Goal: Task Accomplishment & Management: Manage account settings

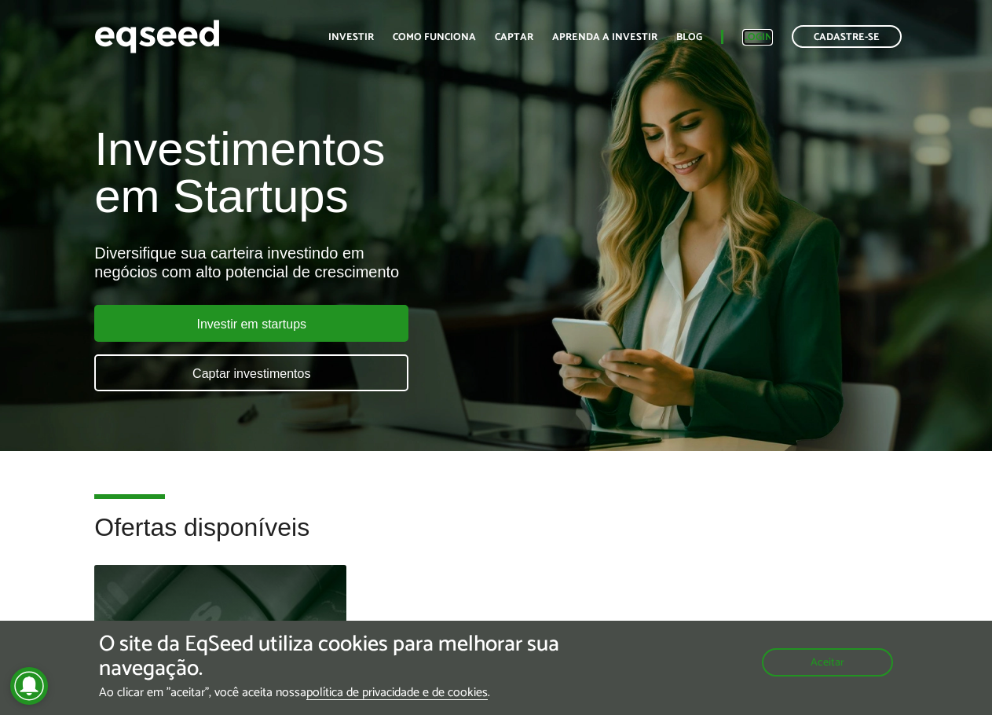
click at [761, 38] on link "Login" at bounding box center [757, 37] width 31 height 10
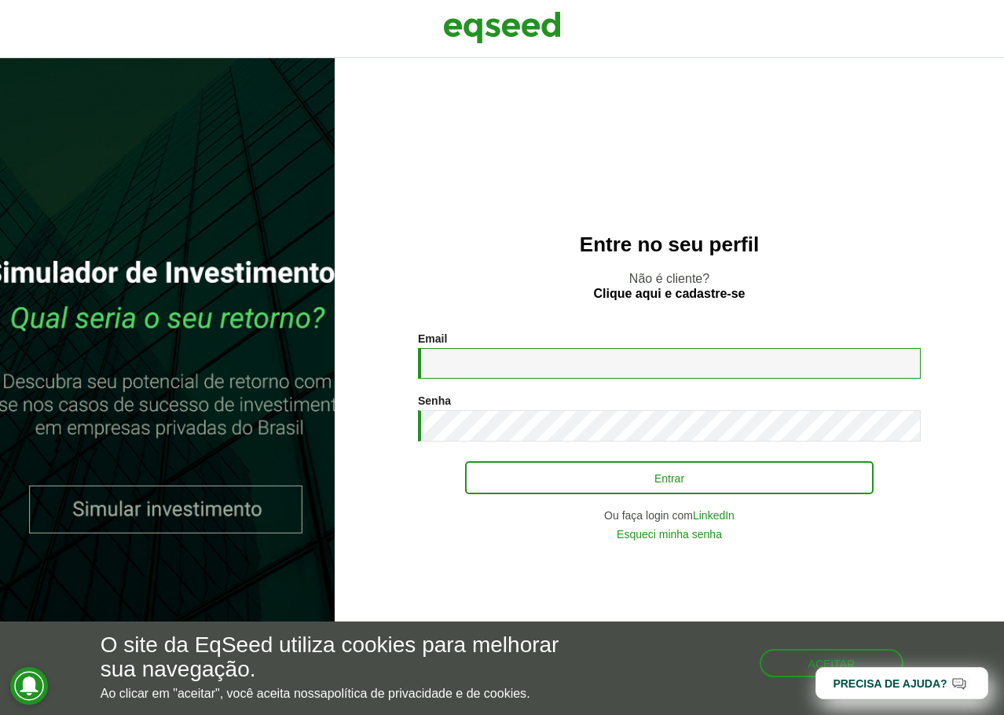
type input "**********"
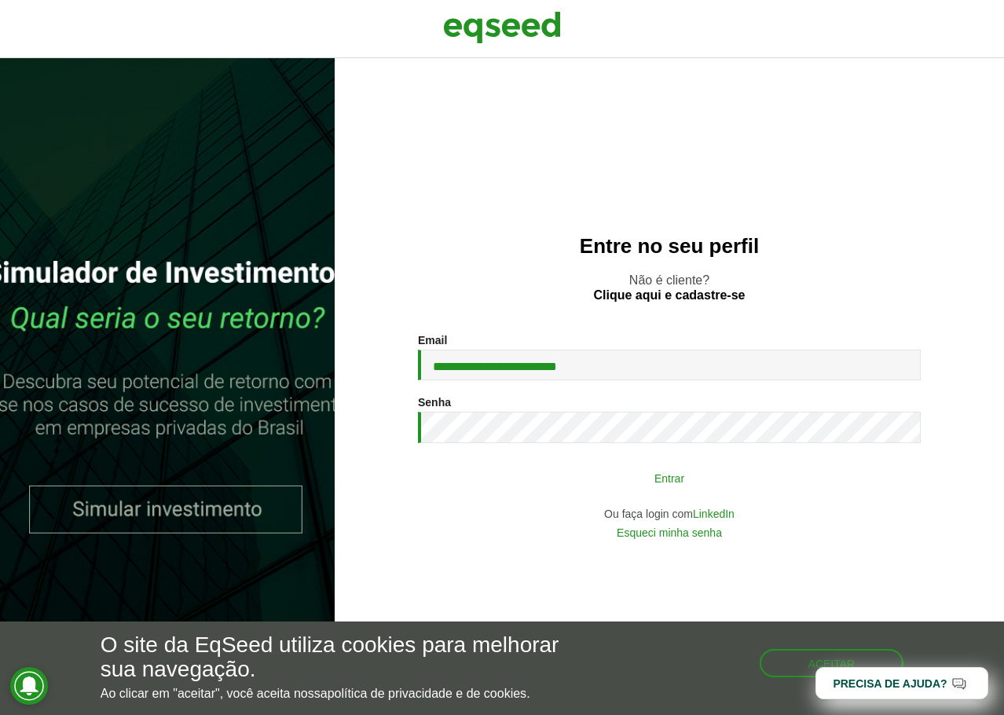
click at [555, 473] on button "Entrar" at bounding box center [669, 478] width 409 height 30
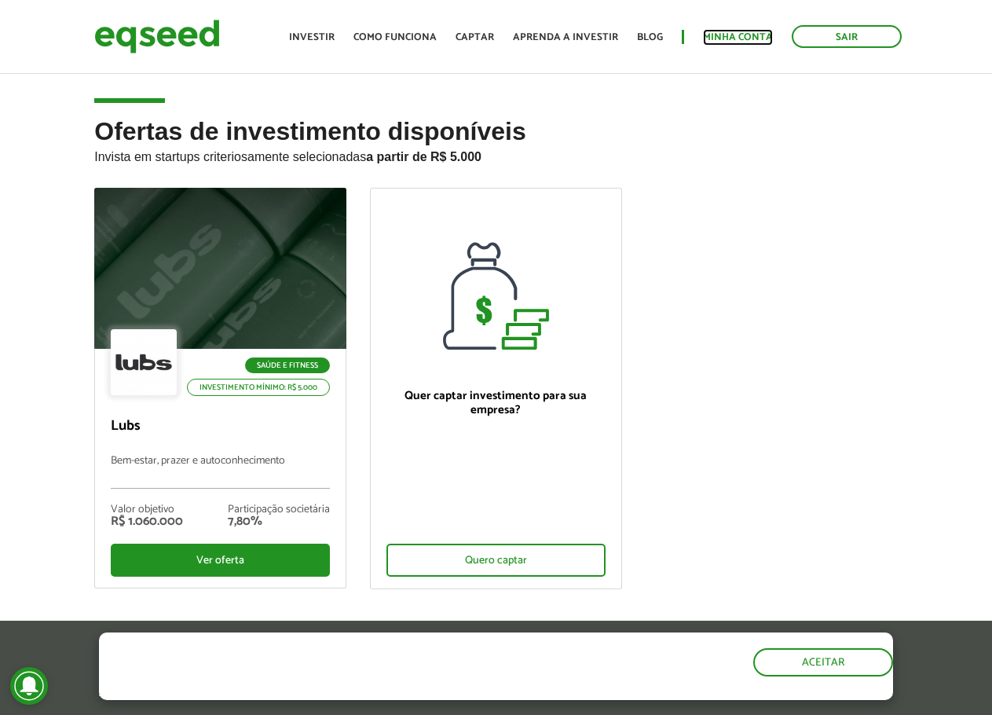
click at [727, 37] on link "Minha conta" at bounding box center [738, 37] width 70 height 10
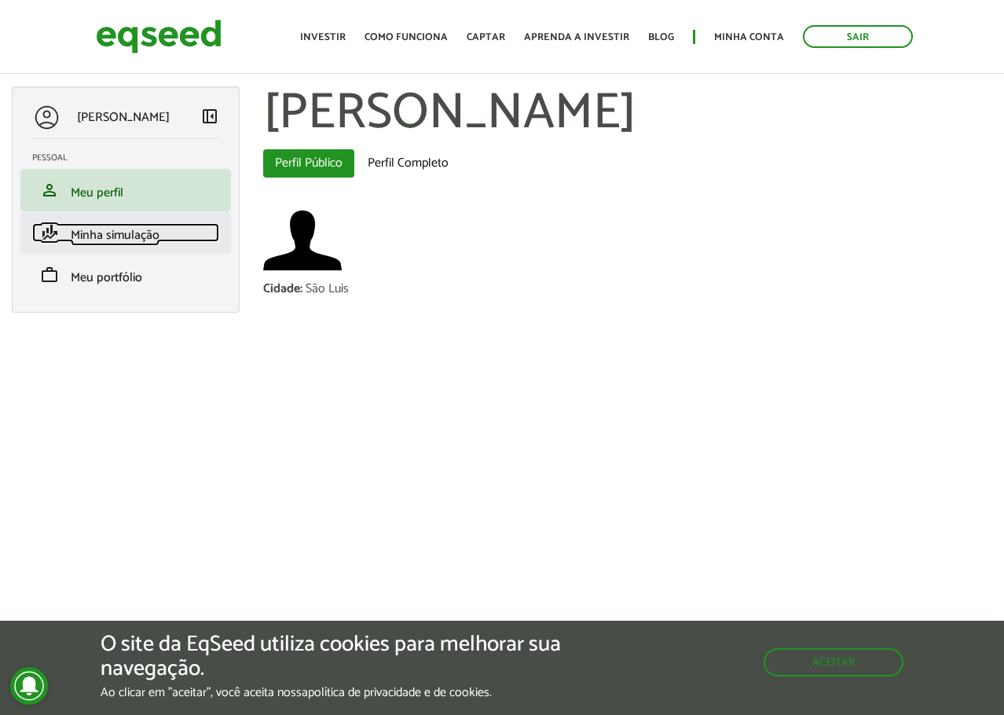
click at [91, 240] on span "Minha simulação" at bounding box center [115, 235] width 89 height 21
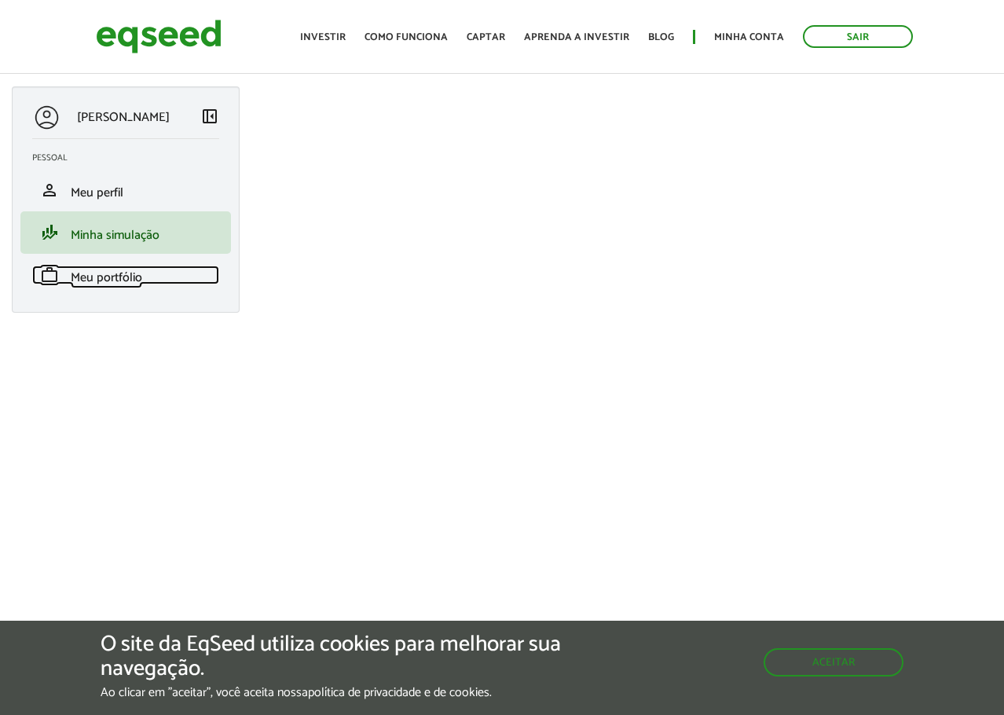
click at [101, 278] on span "Meu portfólio" at bounding box center [106, 277] width 71 height 21
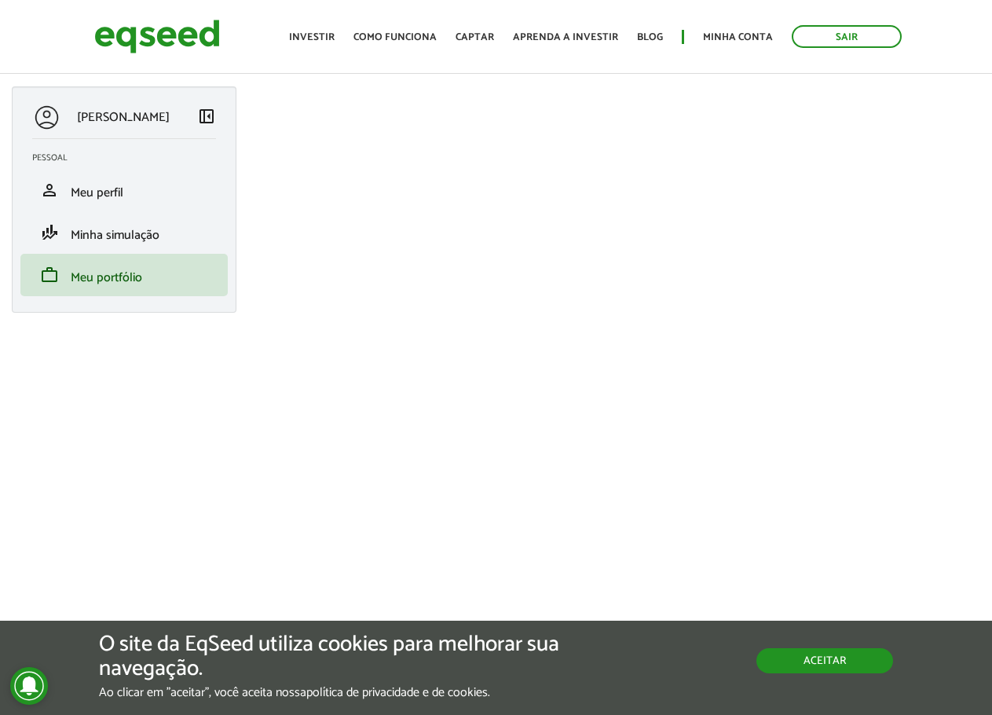
click at [809, 666] on button "Aceitar" at bounding box center [825, 660] width 137 height 25
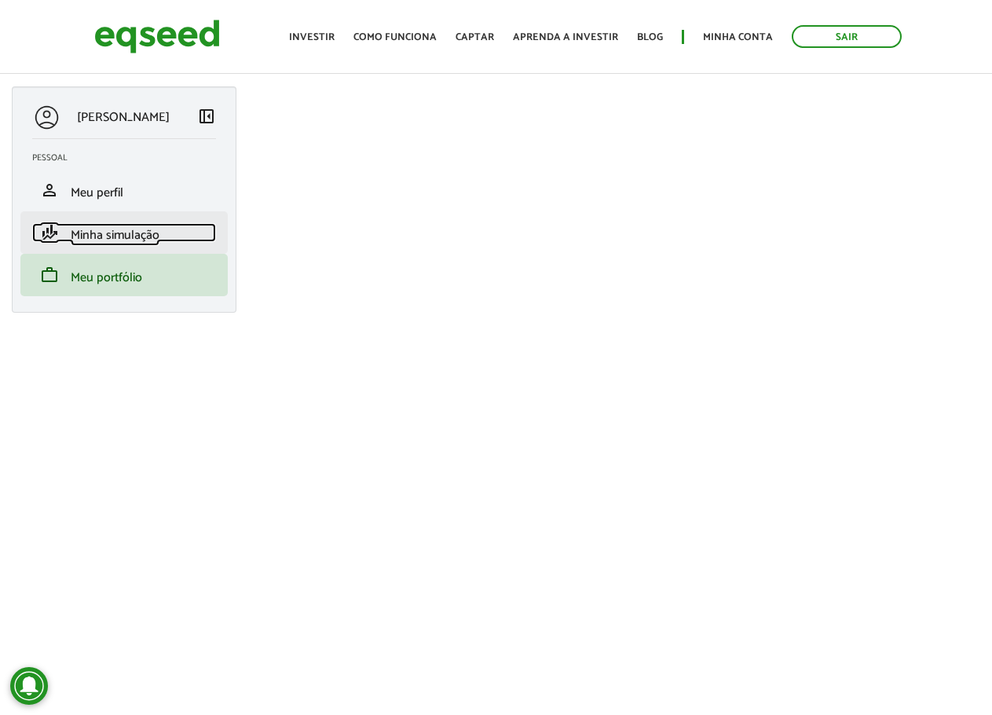
click at [130, 233] on span "Minha simulação" at bounding box center [115, 235] width 89 height 21
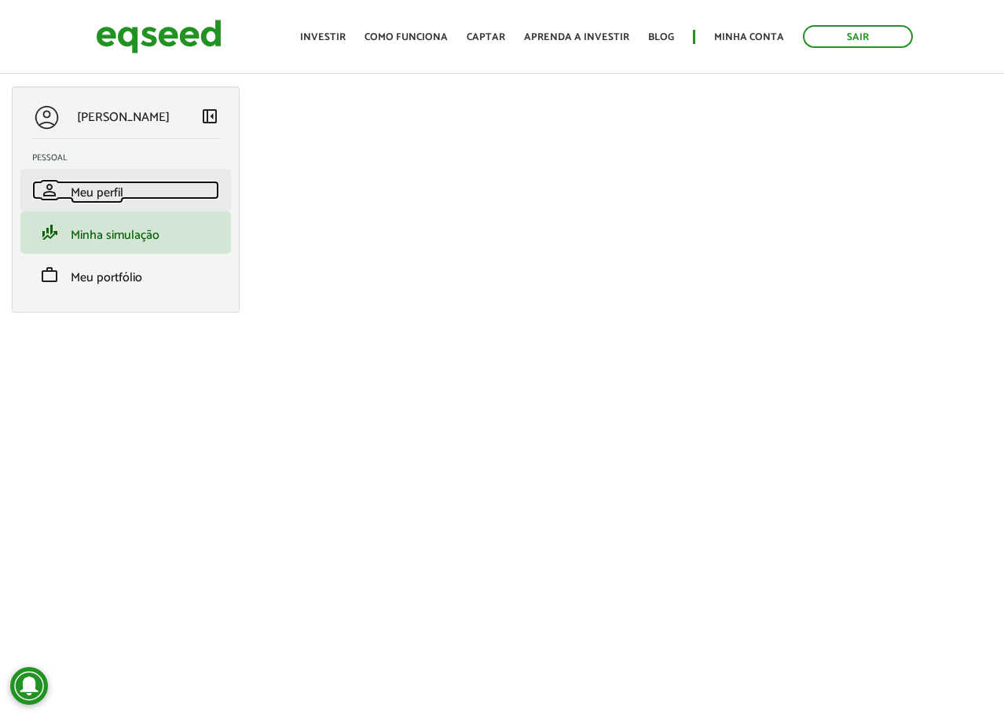
click at [81, 203] on span "Meu perfil" at bounding box center [97, 192] width 53 height 21
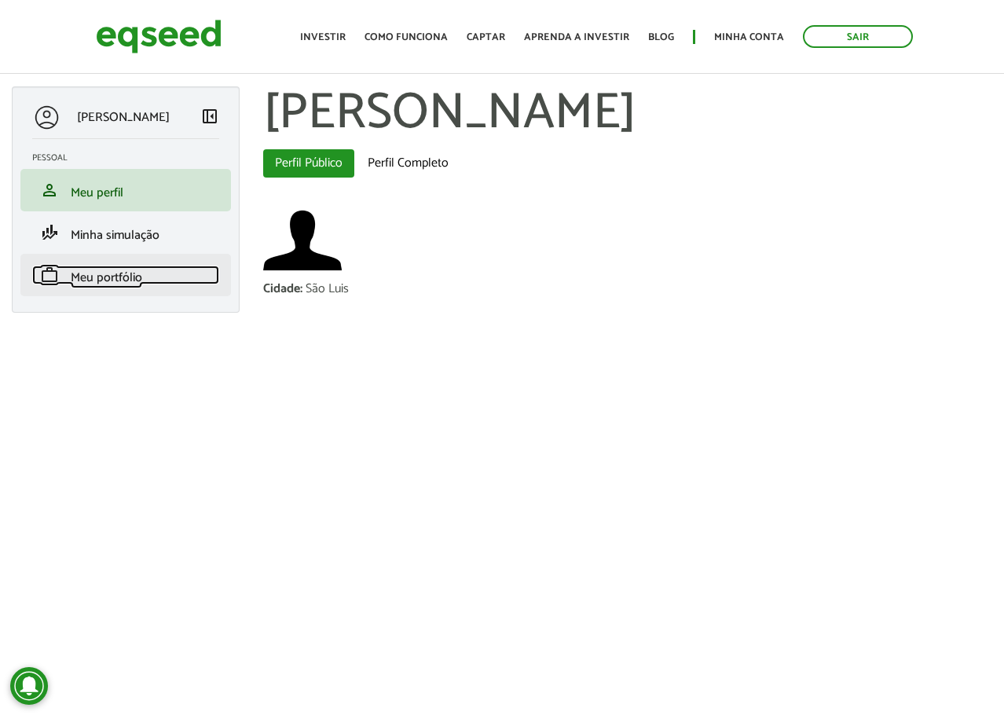
click at [106, 277] on span "Meu portfólio" at bounding box center [106, 277] width 71 height 21
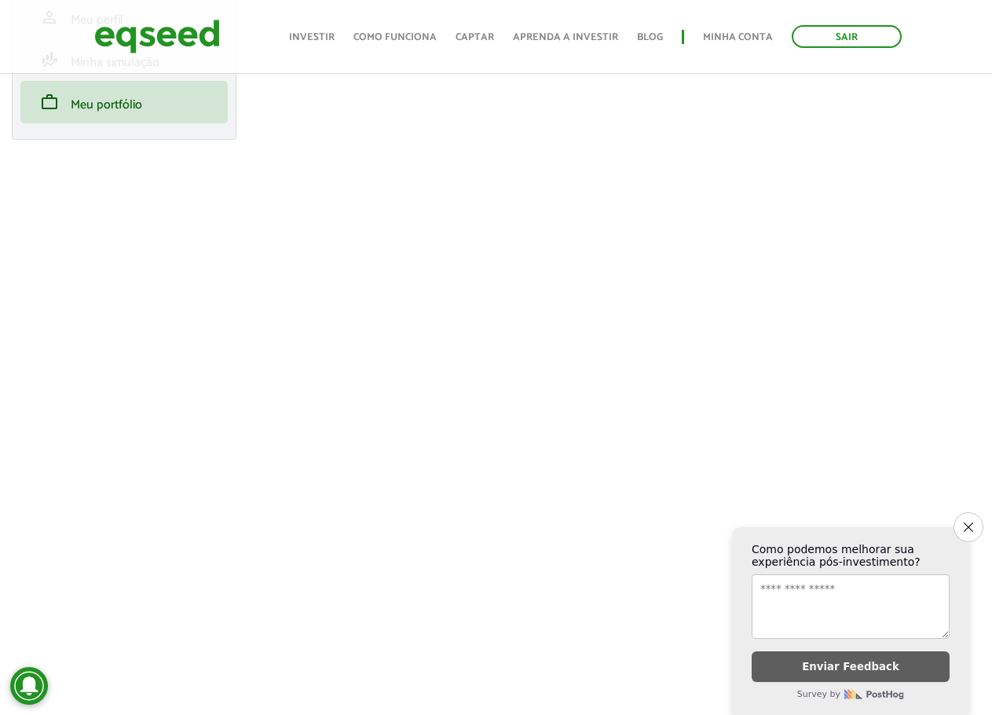
scroll to position [314, 0]
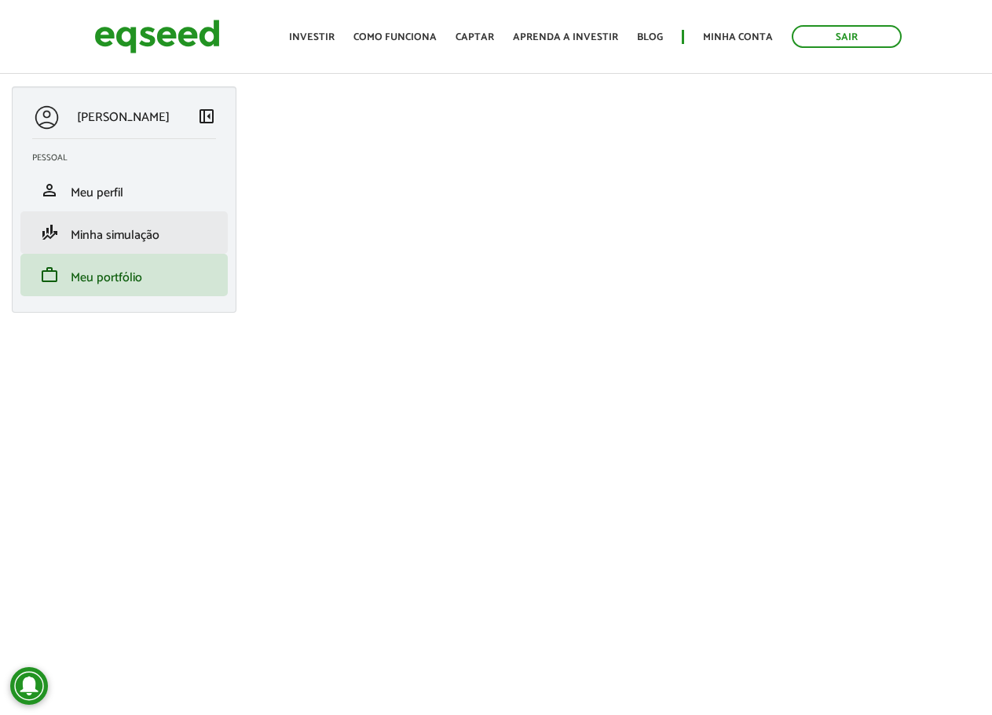
click at [97, 251] on li "finance_mode Minha simulação" at bounding box center [123, 232] width 207 height 42
click at [101, 238] on span "Minha simulação" at bounding box center [115, 235] width 89 height 21
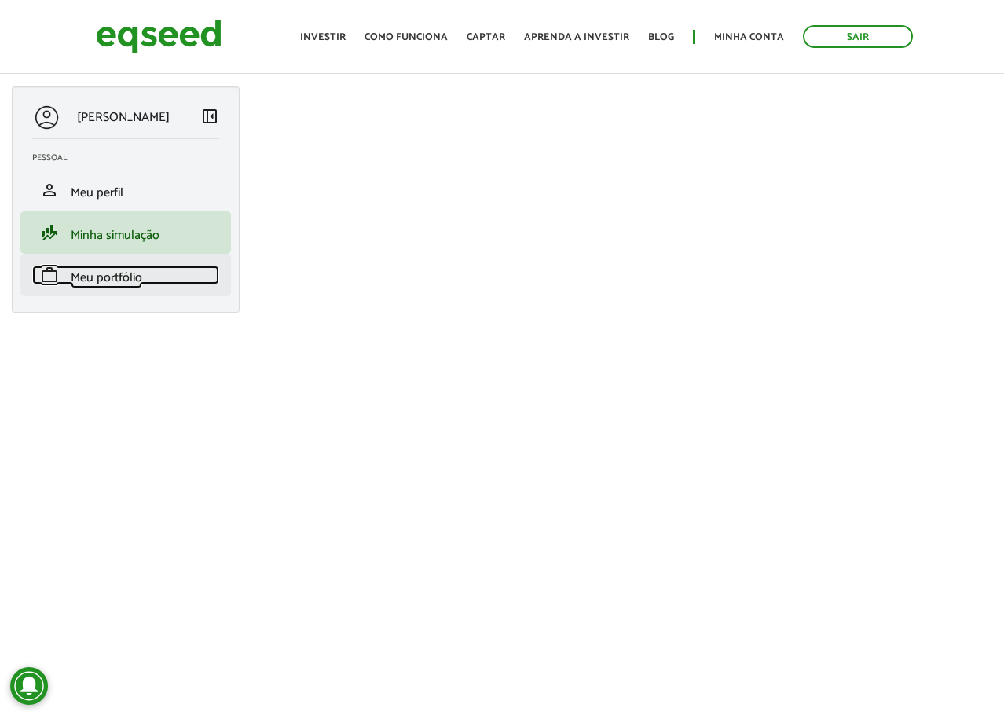
drag, startPoint x: 83, startPoint y: 275, endPoint x: 91, endPoint y: 277, distance: 8.2
click at [86, 276] on span "Meu portfólio" at bounding box center [106, 277] width 71 height 21
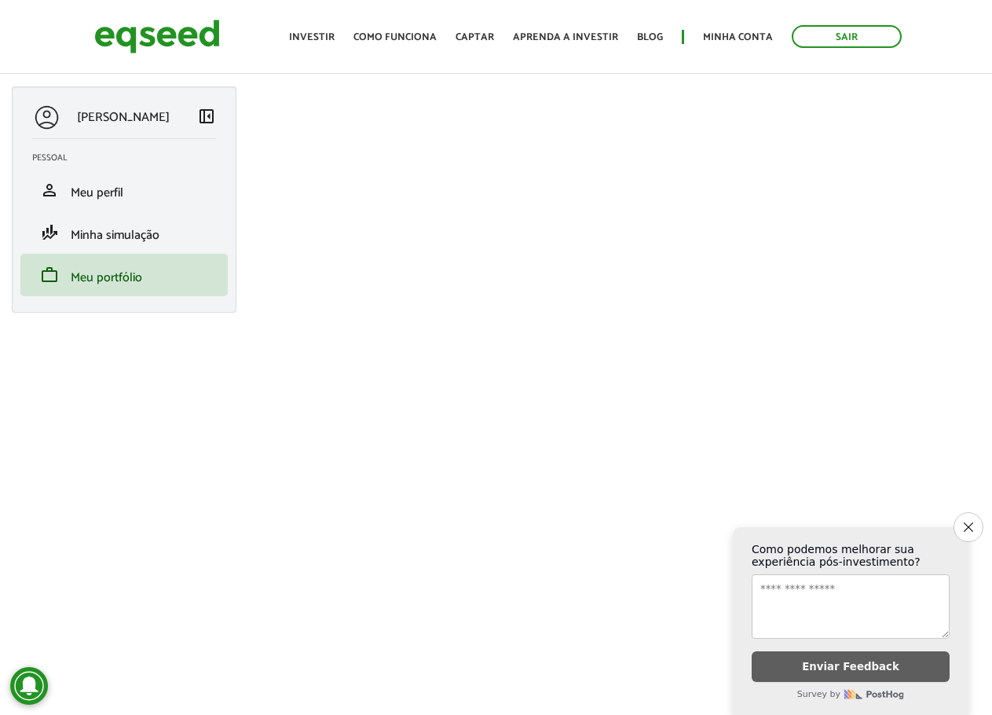
drag, startPoint x: 200, startPoint y: 552, endPoint x: 188, endPoint y: 516, distance: 38.3
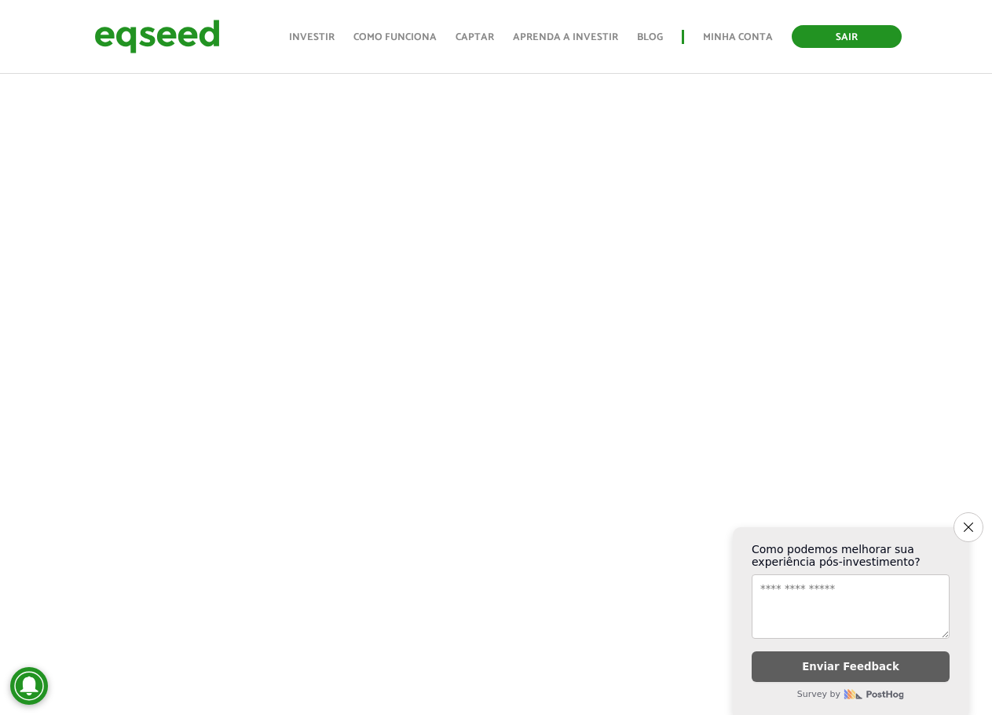
scroll to position [550, 0]
click at [974, 520] on button "Close survey" at bounding box center [968, 527] width 33 height 33
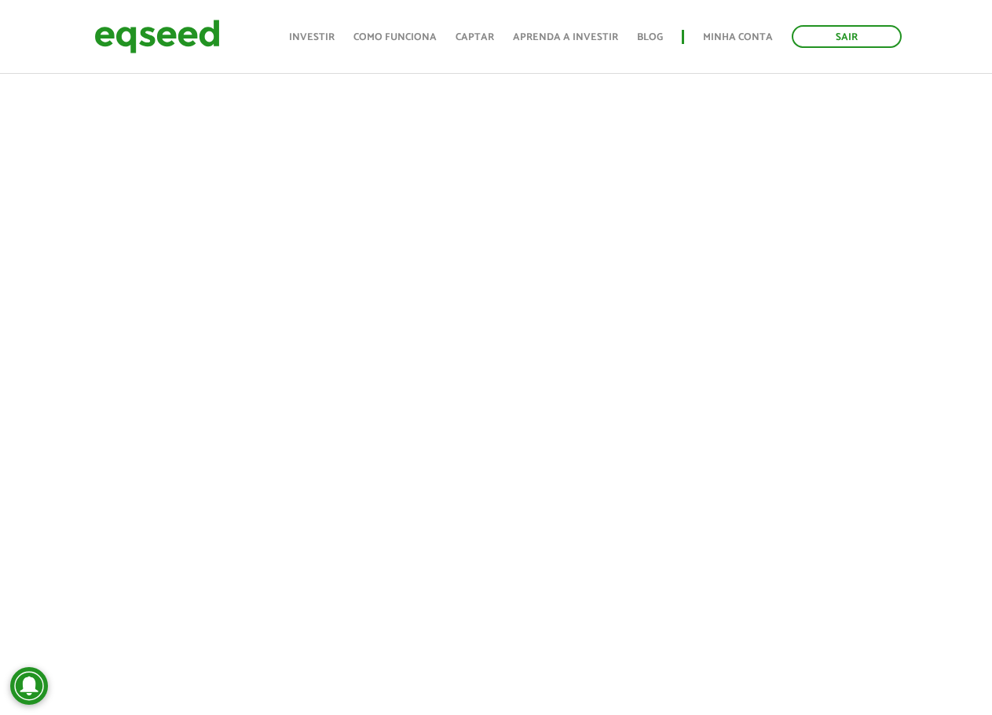
scroll to position [393, 0]
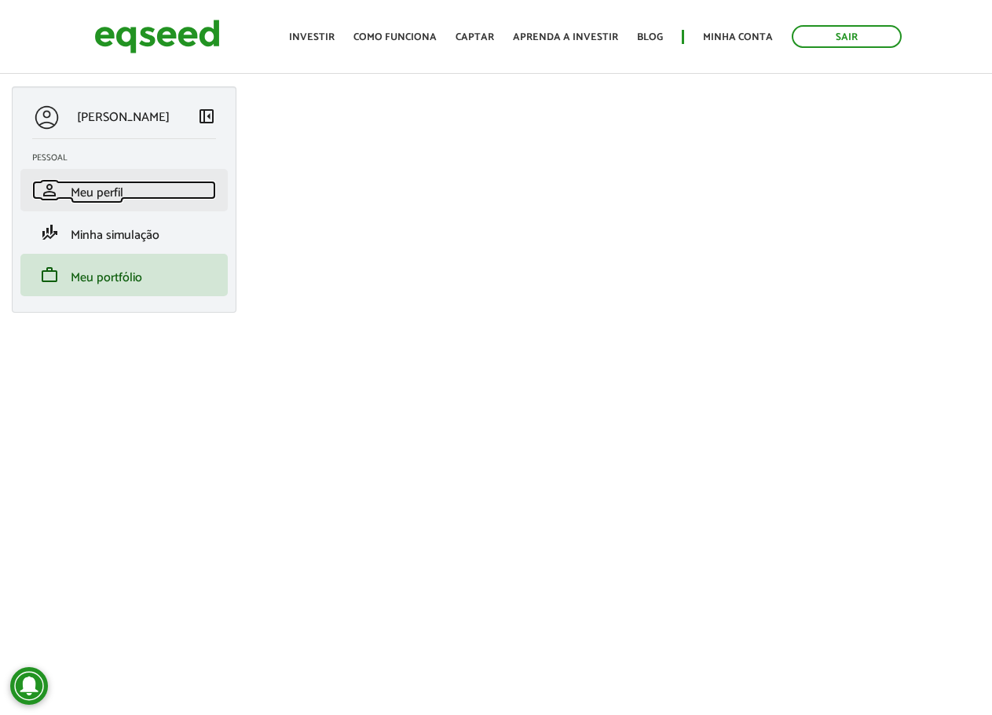
click at [81, 203] on span "Meu perfil" at bounding box center [97, 192] width 53 height 21
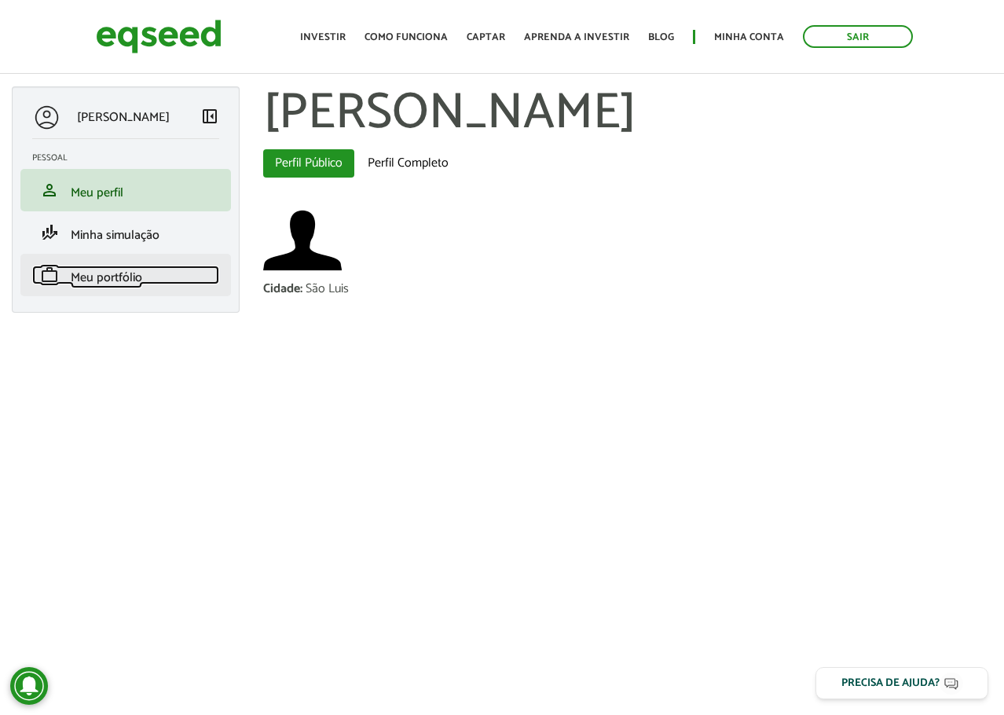
click at [158, 273] on link "work Meu portfólio" at bounding box center [125, 275] width 187 height 19
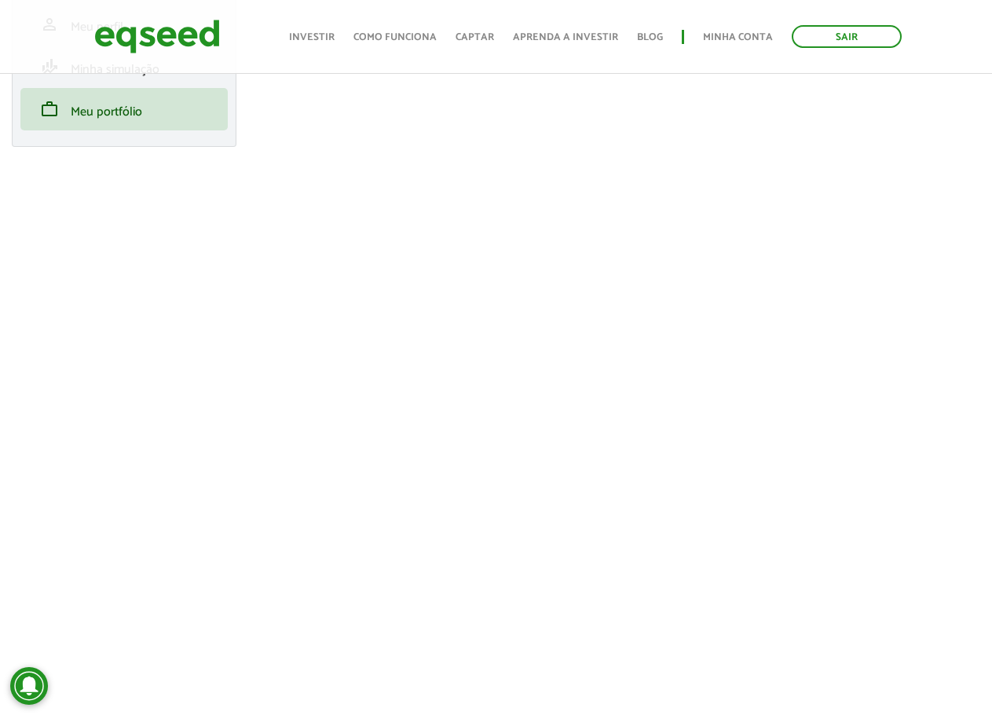
scroll to position [57, 0]
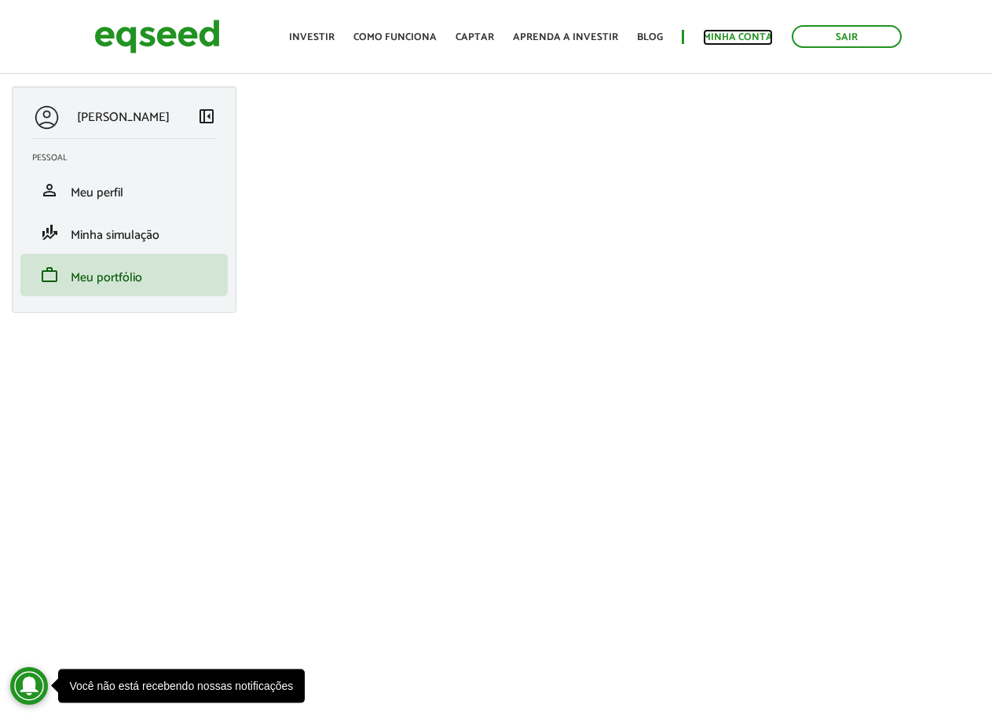
click at [731, 35] on link "Minha conta" at bounding box center [738, 37] width 70 height 10
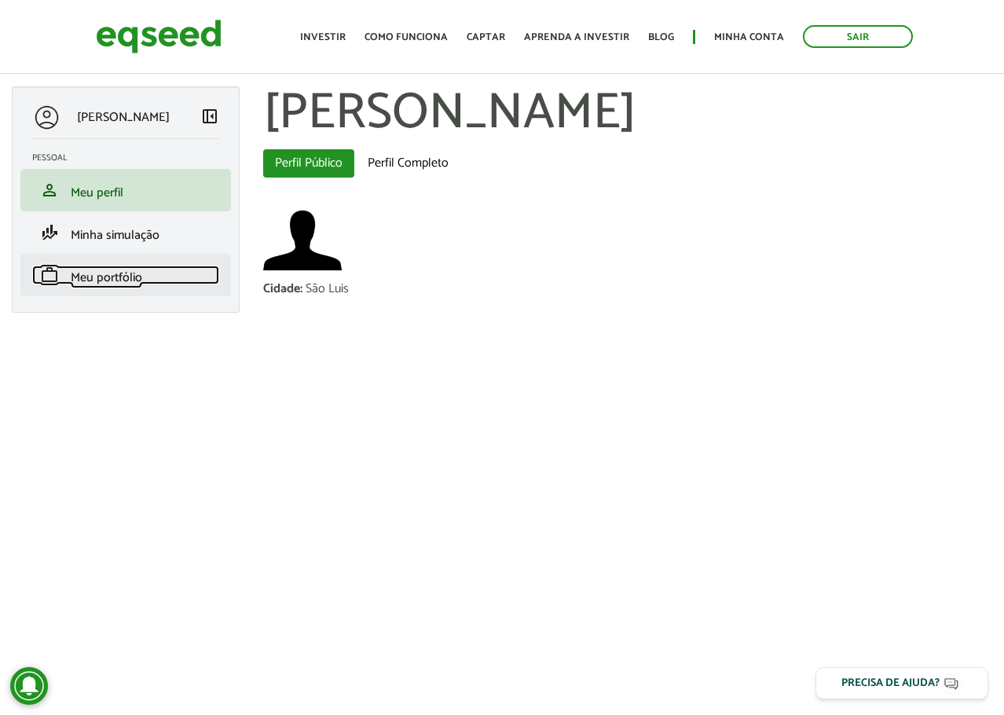
click at [60, 278] on link "work Meu portfólio" at bounding box center [125, 275] width 187 height 19
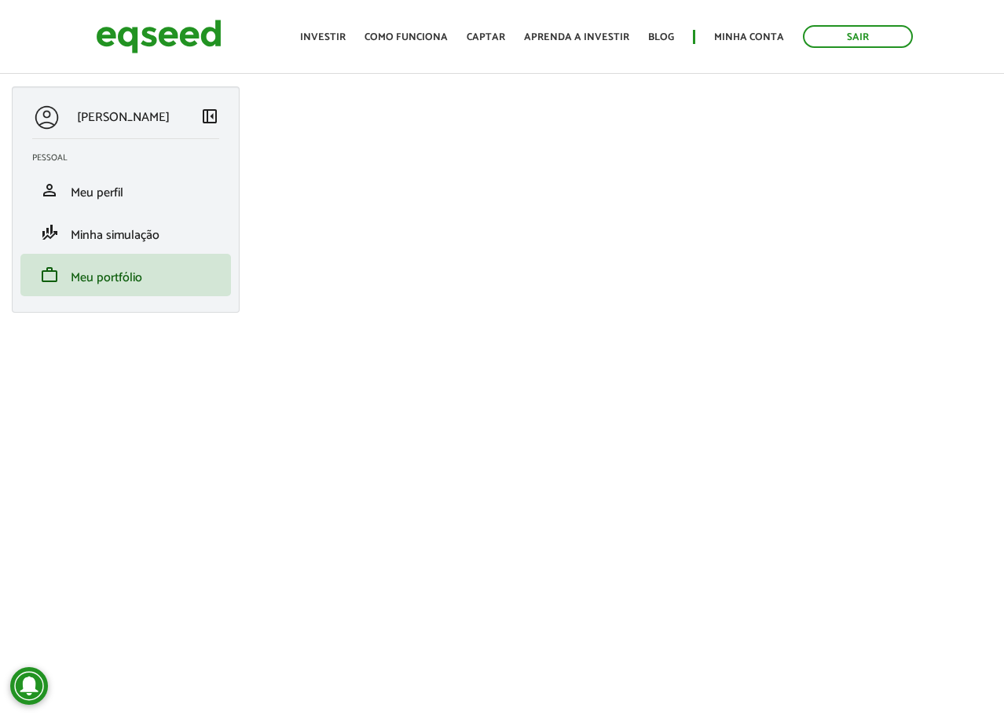
click at [231, 542] on div "[PERSON_NAME] left_panel_close [GEOGRAPHIC_DATA] person Meu perfil finance_mode…" at bounding box center [502, 362] width 1004 height 553
click at [132, 174] on li "person Meu perfil" at bounding box center [125, 190] width 211 height 42
click at [128, 189] on link "person Meu perfil" at bounding box center [125, 190] width 187 height 19
